Goal: Task Accomplishment & Management: Use online tool/utility

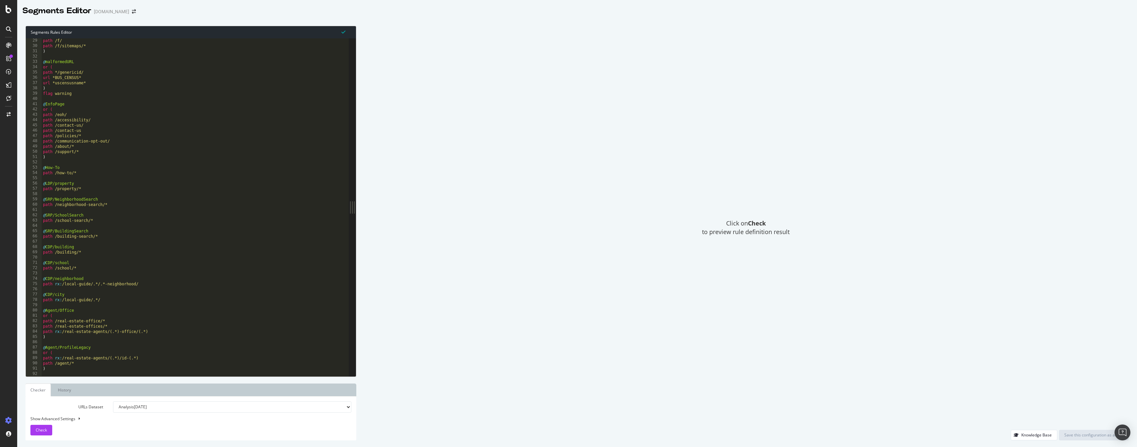
scroll to position [148, 0]
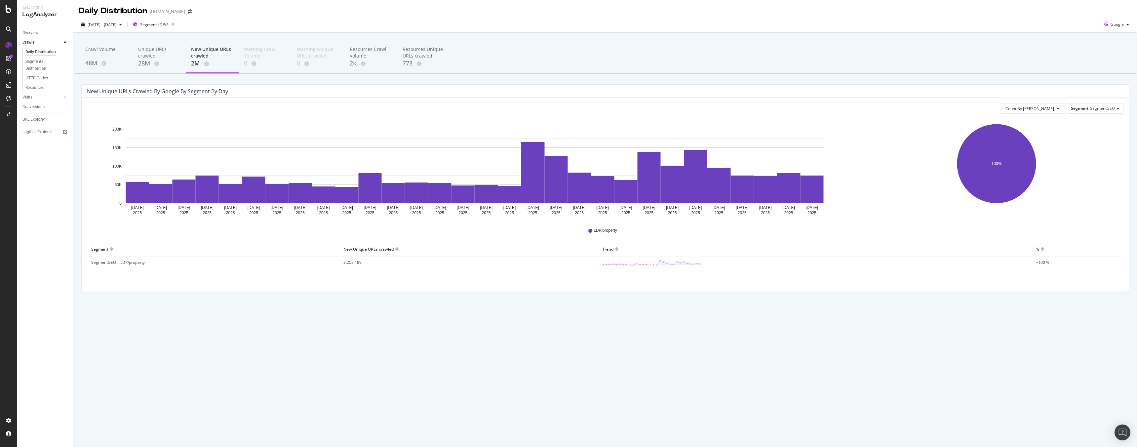
click at [167, 15] on div "Daily Distribution [DOMAIN_NAME]" at bounding box center [139, 10] width 120 height 11
click at [185, 13] on span at bounding box center [189, 11] width 9 height 5
click at [188, 13] on icon "arrow-right-arrow-left" at bounding box center [190, 11] width 4 height 5
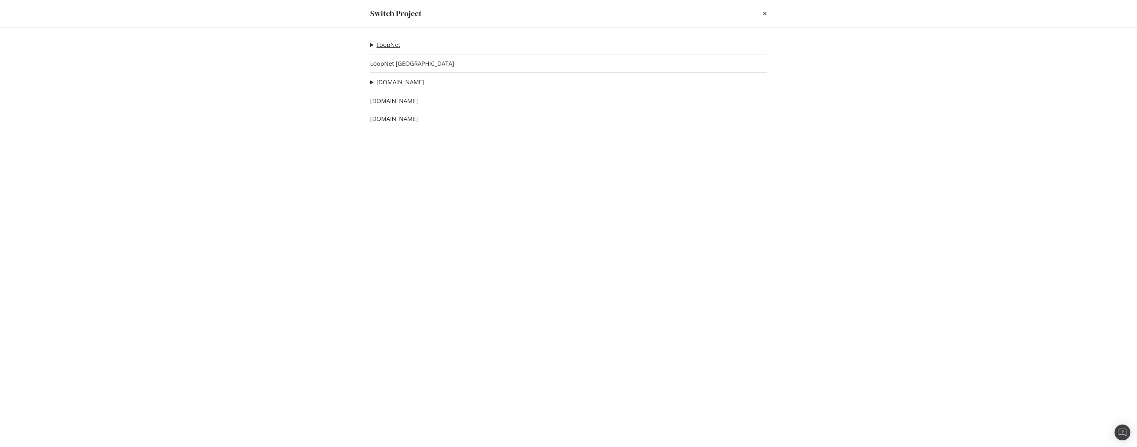
click at [394, 45] on link "LoopNet" at bounding box center [388, 44] width 24 height 7
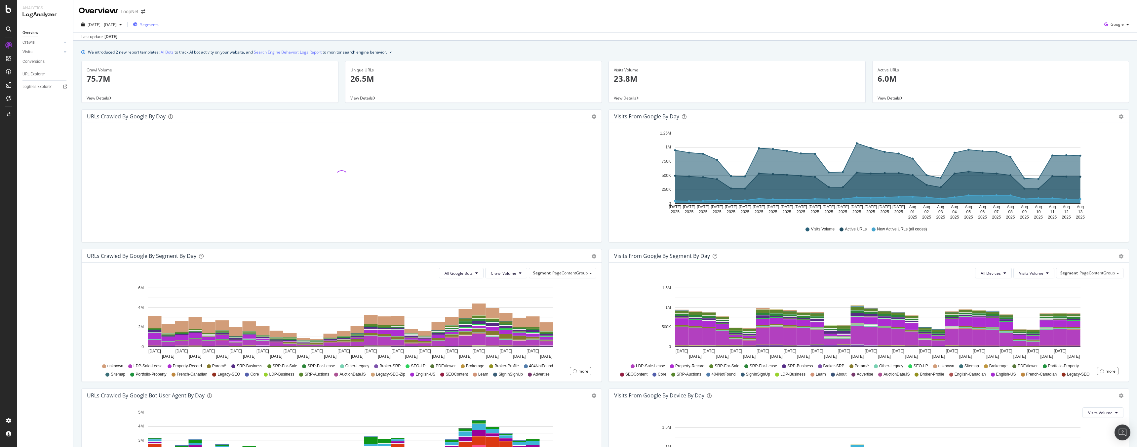
click at [159, 23] on span "Segments" at bounding box center [149, 25] width 19 height 6
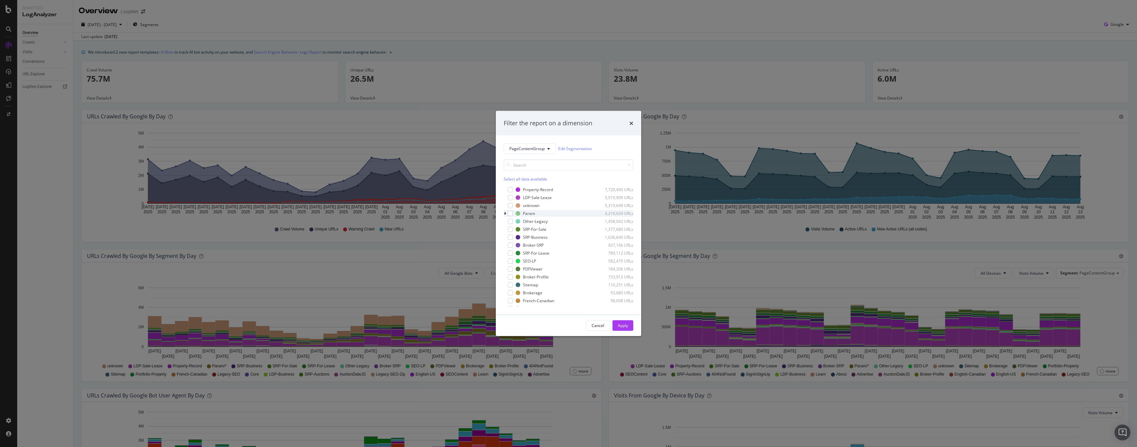
click at [504, 214] on icon "modal" at bounding box center [505, 213] width 2 height 4
click at [530, 228] on div "sk=" at bounding box center [530, 229] width 6 height 6
click at [625, 325] on div "Apply" at bounding box center [623, 325] width 10 height 6
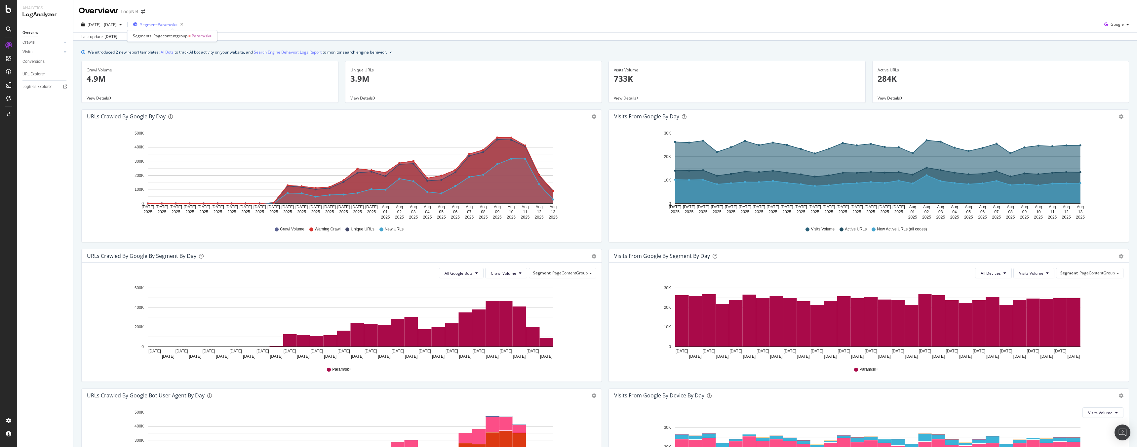
click at [177, 23] on span "Segment: Param/sk=" at bounding box center [158, 25] width 37 height 6
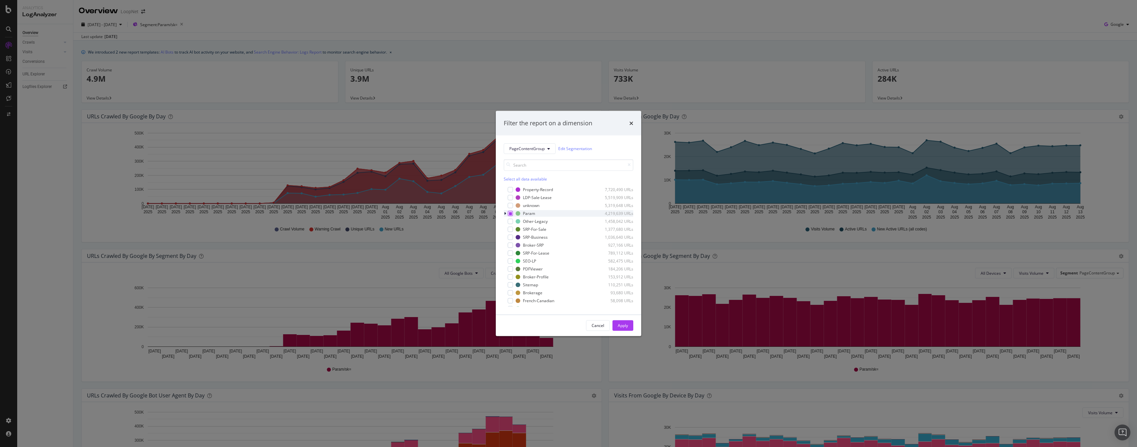
click at [509, 213] on icon "modal" at bounding box center [510, 212] width 3 height 3
click at [508, 189] on div "modal" at bounding box center [509, 189] width 5 height 5
click at [510, 212] on icon "modal" at bounding box center [510, 212] width 3 height 3
click at [623, 327] on div "Apply" at bounding box center [623, 325] width 10 height 6
